Goal: Feedback & Contribution: Leave review/rating

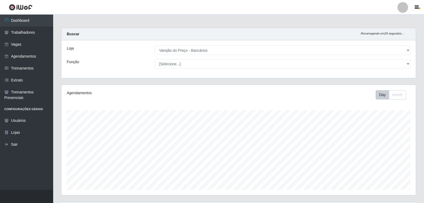
select select "157"
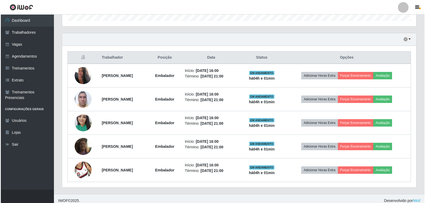
scroll to position [173, 0]
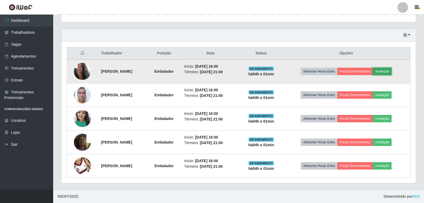
click at [390, 70] on button "Avaliação" at bounding box center [382, 71] width 19 height 7
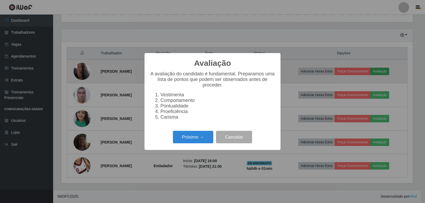
scroll to position [110, 352]
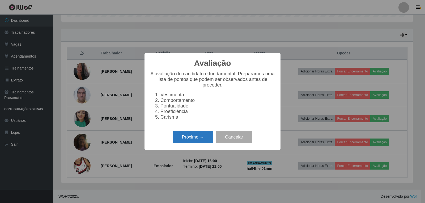
click at [185, 140] on button "Próximo →" at bounding box center [193, 137] width 40 height 12
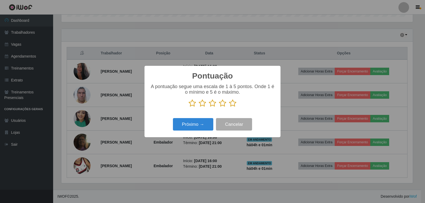
click at [231, 106] on icon at bounding box center [232, 103] width 7 height 8
click at [229, 107] on input "radio" at bounding box center [229, 107] width 0 height 0
click at [186, 125] on button "Próximo →" at bounding box center [193, 124] width 40 height 12
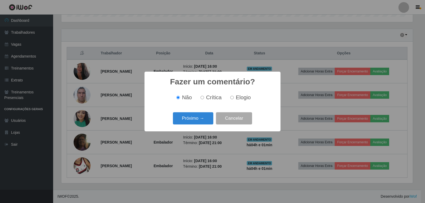
click at [242, 100] on span "Elogio" at bounding box center [243, 98] width 15 height 6
click at [234, 99] on input "Elogio" at bounding box center [231, 97] width 3 height 3
radio input "true"
click at [201, 115] on button "Próximo →" at bounding box center [193, 118] width 40 height 12
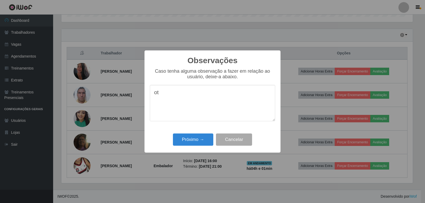
type textarea "o"
type textarea "OTIMO TRABALHO"
click at [198, 141] on button "Próximo →" at bounding box center [193, 140] width 40 height 12
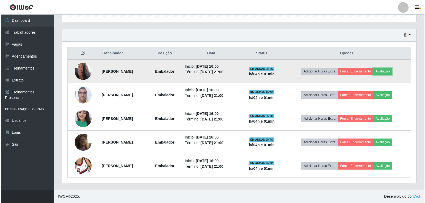
scroll to position [110, 354]
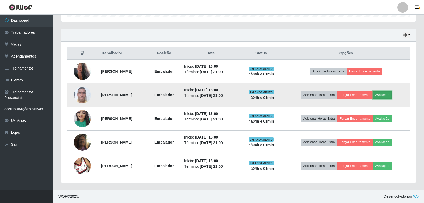
click at [391, 96] on button "Avaliação" at bounding box center [382, 94] width 19 height 7
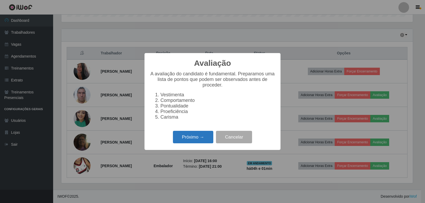
click at [180, 137] on button "Próximo →" at bounding box center [193, 137] width 40 height 12
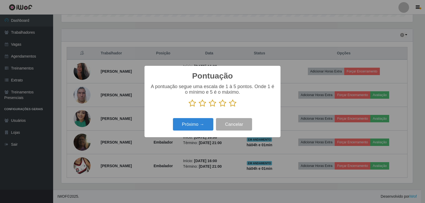
click at [232, 106] on icon at bounding box center [232, 103] width 7 height 8
click at [229, 107] on input "radio" at bounding box center [229, 107] width 0 height 0
click at [188, 128] on button "Próximo →" at bounding box center [193, 124] width 40 height 12
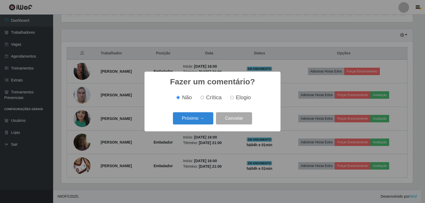
click at [238, 96] on span "Elogio" at bounding box center [243, 98] width 15 height 6
click at [234, 96] on input "Elogio" at bounding box center [231, 97] width 3 height 3
radio input "true"
click at [202, 118] on button "Próximo →" at bounding box center [193, 118] width 40 height 12
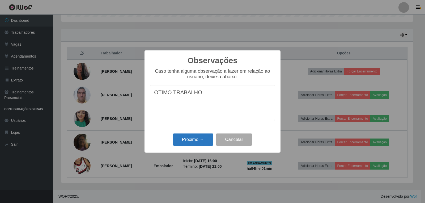
type textarea "OTIMO TRABALHO"
click at [196, 141] on button "Próximo →" at bounding box center [193, 140] width 40 height 12
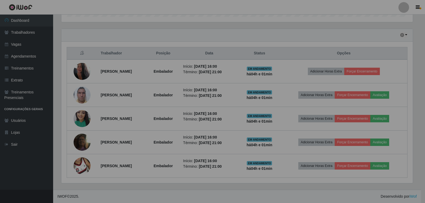
scroll to position [110, 354]
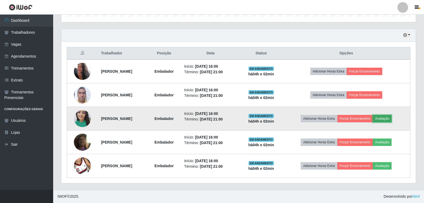
click at [391, 119] on button "Avaliação" at bounding box center [382, 118] width 19 height 7
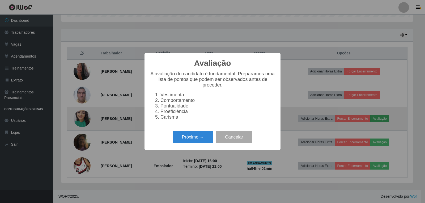
scroll to position [110, 352]
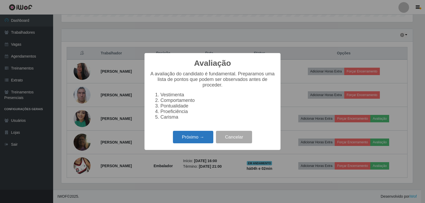
click at [201, 140] on button "Próximo →" at bounding box center [193, 137] width 40 height 12
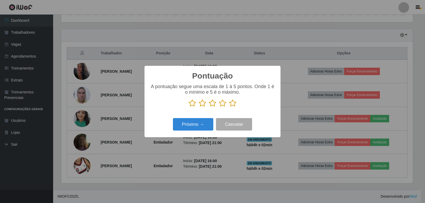
scroll to position [265662, 265421]
click at [231, 106] on icon at bounding box center [232, 103] width 7 height 8
click at [229, 107] on input "radio" at bounding box center [229, 107] width 0 height 0
click at [203, 125] on button "Próximo →" at bounding box center [193, 124] width 40 height 12
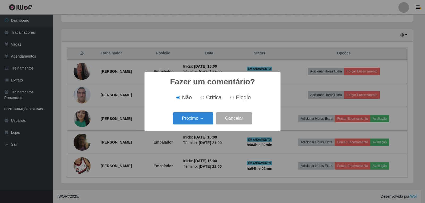
click at [241, 100] on span "Elogio" at bounding box center [243, 98] width 15 height 6
click at [234, 99] on input "Elogio" at bounding box center [231, 97] width 3 height 3
radio input "true"
click at [189, 116] on button "Próximo →" at bounding box center [193, 118] width 40 height 12
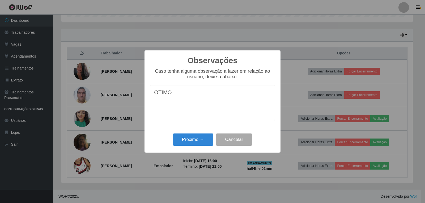
click at [355, 31] on div "Observações × Caso tenha alguma observação a fazer em relação ao usuário, deixe…" at bounding box center [212, 101] width 425 height 203
click at [241, 108] on textarea "OTIMO" at bounding box center [212, 103] width 125 height 36
type textarea "OTIMO TRABALHO"
click at [203, 137] on button "Próximo →" at bounding box center [193, 140] width 40 height 12
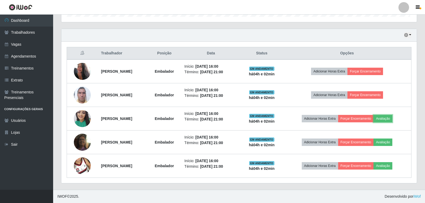
scroll to position [110, 354]
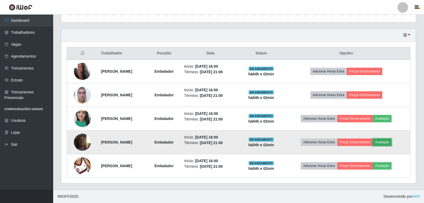
click at [390, 143] on button "Avaliação" at bounding box center [382, 142] width 19 height 7
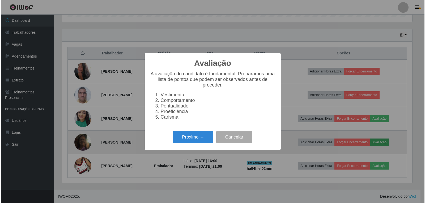
scroll to position [110, 352]
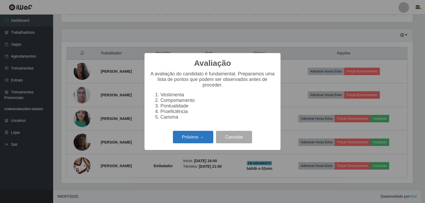
click at [197, 140] on button "Próximo →" at bounding box center [193, 137] width 40 height 12
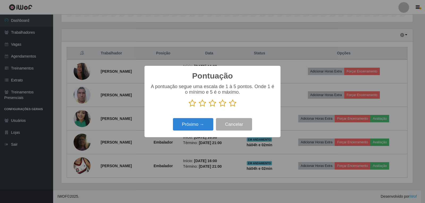
click at [234, 104] on icon at bounding box center [232, 103] width 7 height 8
click at [229, 107] on input "radio" at bounding box center [229, 107] width 0 height 0
click at [192, 125] on button "Próximo →" at bounding box center [193, 124] width 40 height 12
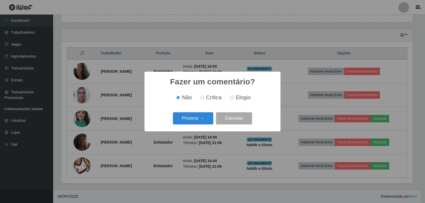
click at [238, 99] on span "Elogio" at bounding box center [243, 98] width 15 height 6
click at [234, 99] on input "Elogio" at bounding box center [231, 97] width 3 height 3
radio input "true"
click at [201, 116] on button "Próximo →" at bounding box center [193, 118] width 40 height 12
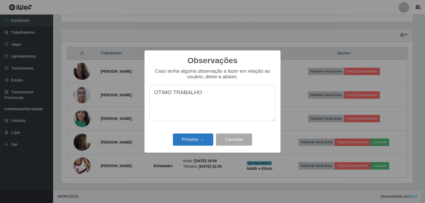
type textarea "OTIMO TRABALHO"
click at [193, 140] on button "Próximo →" at bounding box center [193, 140] width 40 height 12
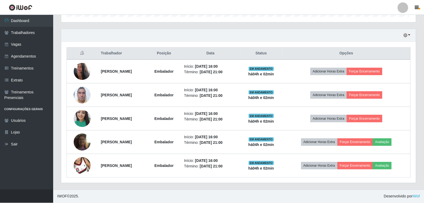
scroll to position [110, 354]
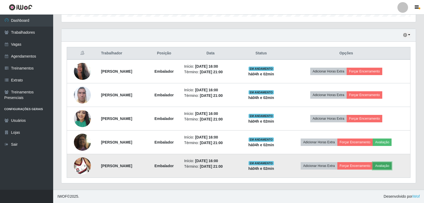
click at [390, 167] on button "Avaliação" at bounding box center [382, 165] width 19 height 7
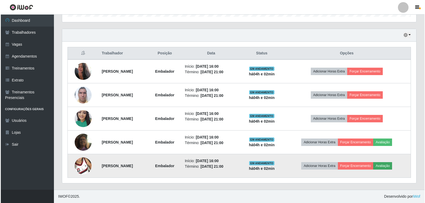
scroll to position [110, 352]
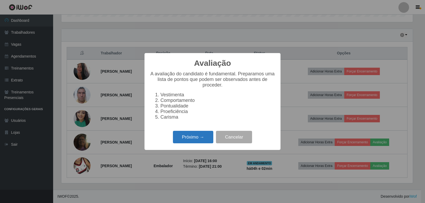
click at [208, 140] on button "Próximo →" at bounding box center [193, 137] width 40 height 12
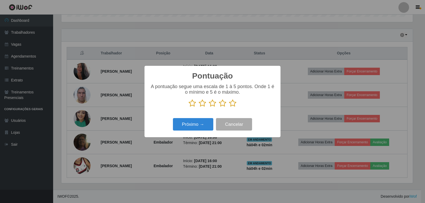
click at [232, 104] on icon at bounding box center [232, 103] width 7 height 8
click at [229, 107] on input "radio" at bounding box center [229, 107] width 0 height 0
click at [204, 125] on button "Próximo →" at bounding box center [193, 124] width 40 height 12
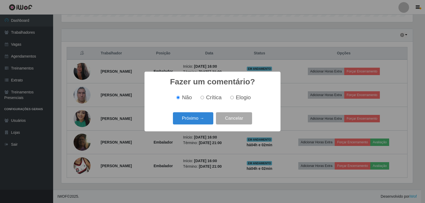
click at [234, 96] on label "Elogio" at bounding box center [239, 98] width 23 height 6
click at [234, 96] on input "Elogio" at bounding box center [231, 97] width 3 height 3
radio input "true"
click at [200, 120] on button "Próximo →" at bounding box center [193, 118] width 40 height 12
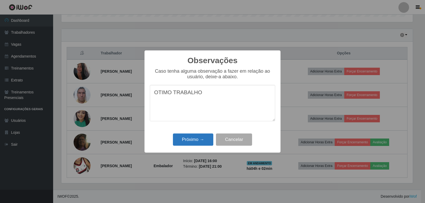
type textarea "OTIMO TRABALHO"
click at [197, 139] on button "Próximo →" at bounding box center [193, 140] width 40 height 12
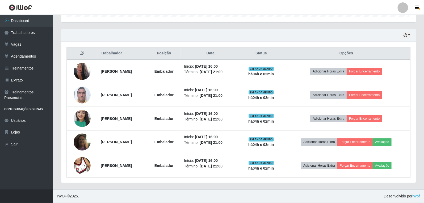
scroll to position [110, 354]
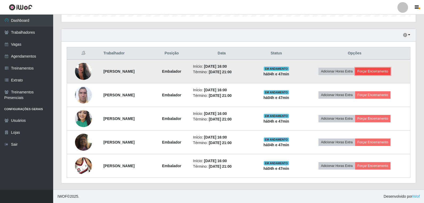
click at [382, 71] on button "Forçar Encerramento" at bounding box center [373, 71] width 36 height 7
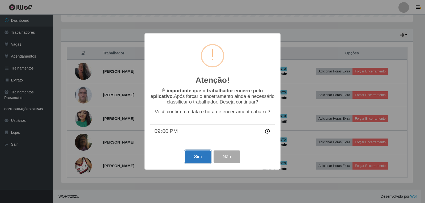
click at [192, 161] on button "Sim" at bounding box center [198, 157] width 26 height 12
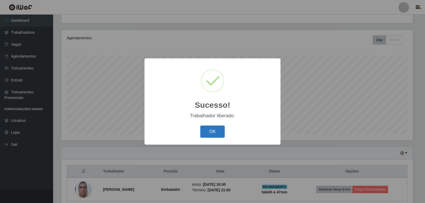
click at [215, 136] on button "OK" at bounding box center [212, 132] width 25 height 12
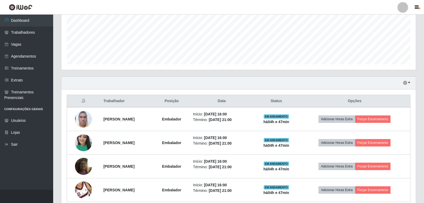
scroll to position [150, 0]
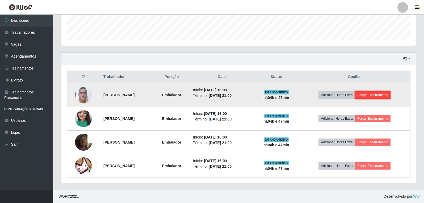
click at [379, 96] on button "Forçar Encerramento" at bounding box center [373, 94] width 36 height 7
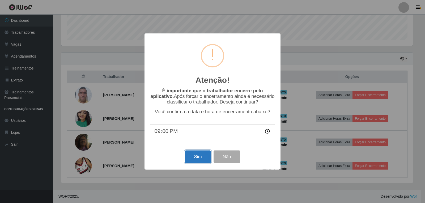
click at [203, 160] on button "Sim" at bounding box center [198, 157] width 26 height 12
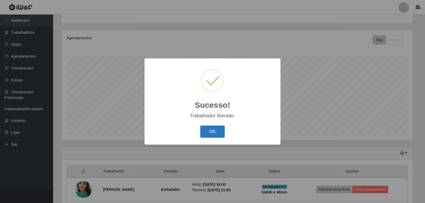
click at [217, 129] on button "OK" at bounding box center [212, 132] width 25 height 12
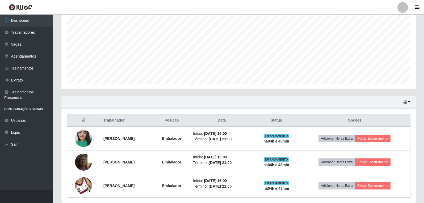
scroll to position [108, 0]
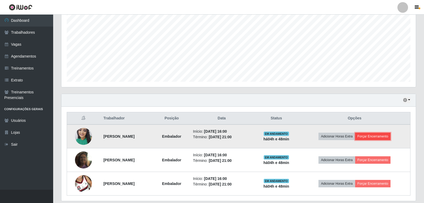
click at [378, 137] on button "Forçar Encerramento" at bounding box center [373, 136] width 36 height 7
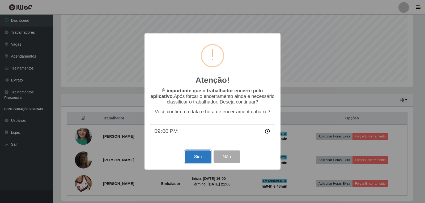
click at [201, 161] on button "Sim" at bounding box center [198, 157] width 26 height 12
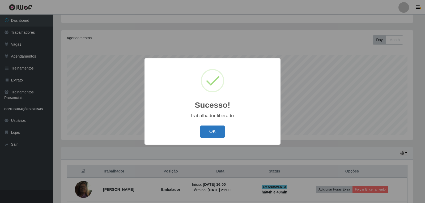
click at [216, 130] on button "OK" at bounding box center [212, 132] width 25 height 12
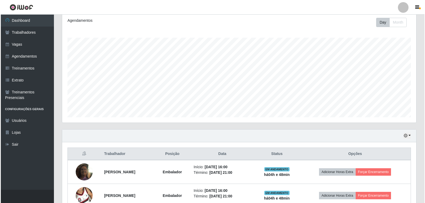
scroll to position [0, 0]
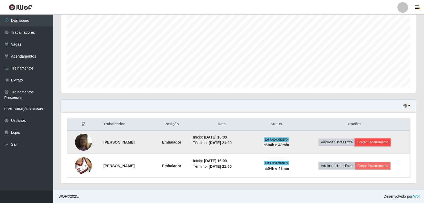
click at [368, 141] on button "Forçar Encerramento" at bounding box center [373, 142] width 36 height 7
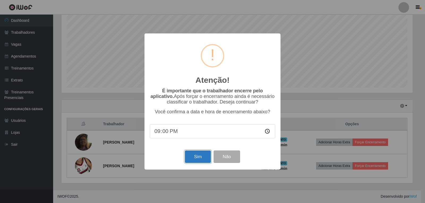
click at [196, 160] on button "Sim" at bounding box center [198, 157] width 26 height 12
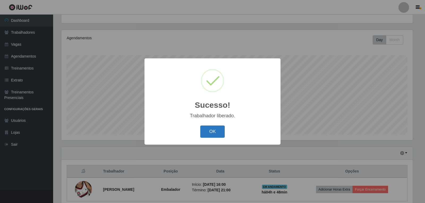
click at [221, 130] on button "OK" at bounding box center [212, 132] width 25 height 12
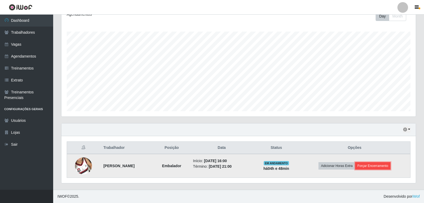
click at [379, 166] on button "Forçar Encerramento" at bounding box center [373, 165] width 36 height 7
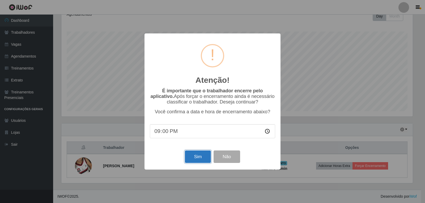
click at [201, 161] on button "Sim" at bounding box center [198, 157] width 26 height 12
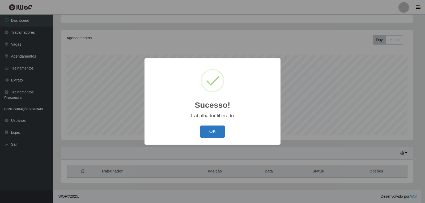
click at [210, 131] on button "OK" at bounding box center [212, 132] width 25 height 12
